Goal: Navigation & Orientation: Find specific page/section

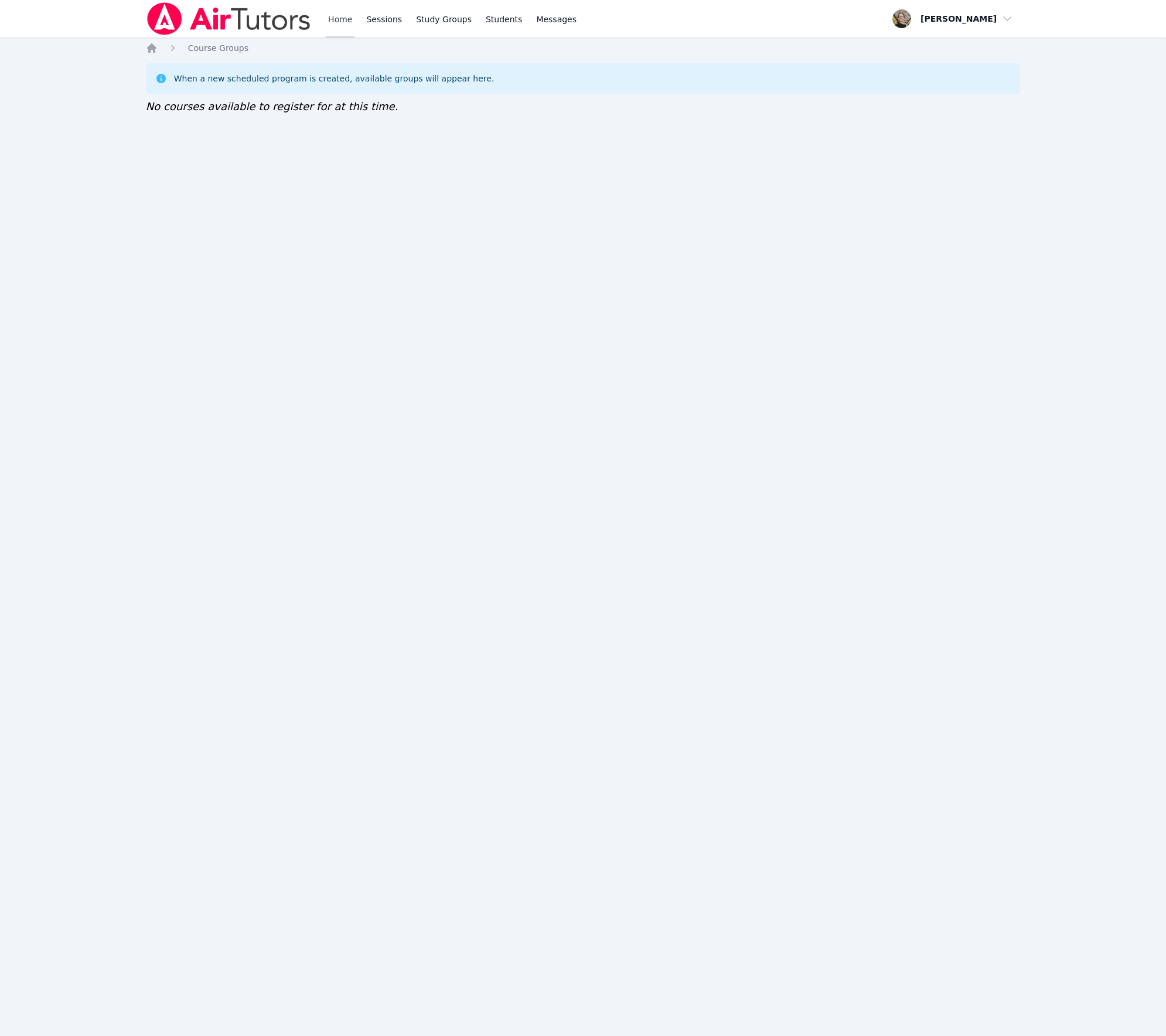
click at [344, 25] on link "Home" at bounding box center [340, 19] width 29 height 38
